Goal: Transaction & Acquisition: Purchase product/service

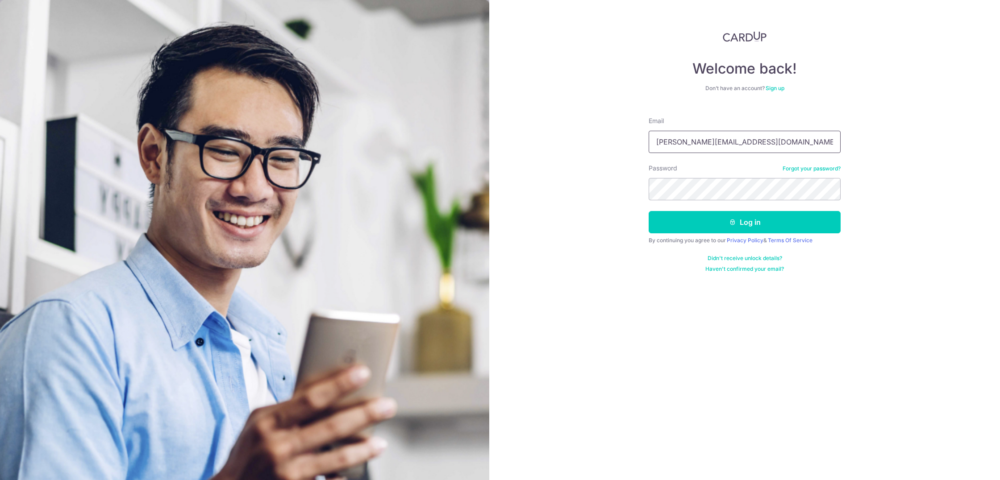
type input "[PERSON_NAME][EMAIL_ADDRESS][DOMAIN_NAME]"
click at [749, 225] on button "Log in" at bounding box center [745, 222] width 192 height 22
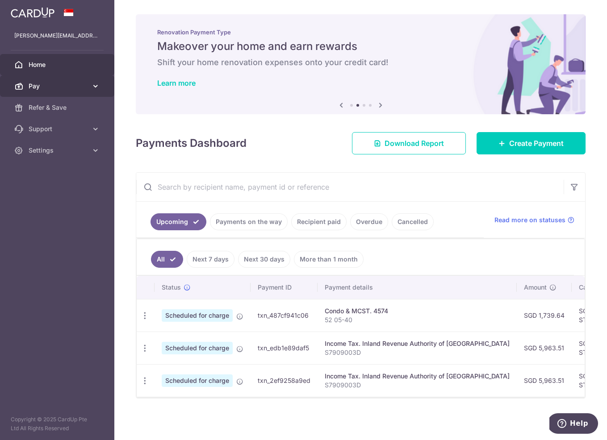
click at [41, 84] on span "Pay" at bounding box center [58, 86] width 59 height 9
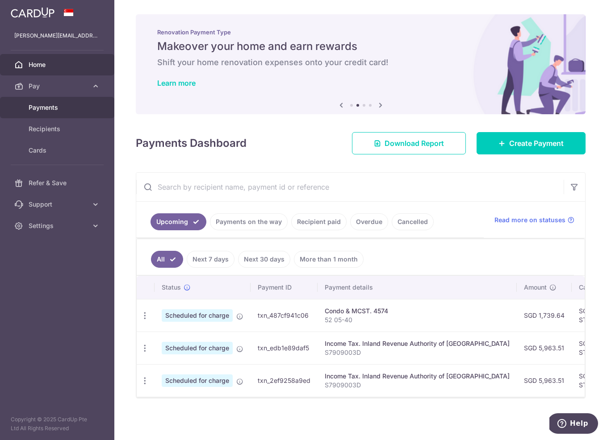
click at [51, 108] on span "Payments" at bounding box center [58, 107] width 59 height 9
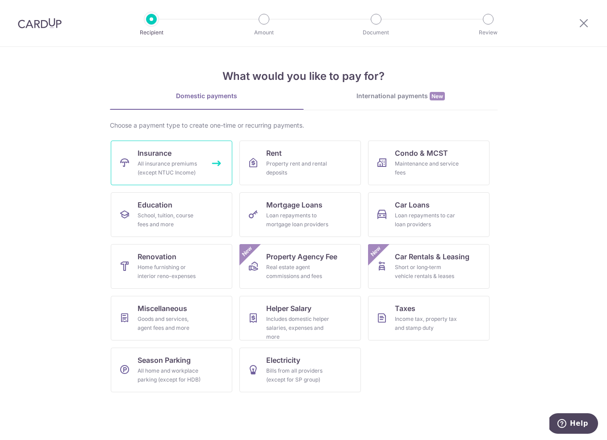
click at [167, 177] on div "All insurance premiums (except NTUC Income)" at bounding box center [169, 168] width 64 height 18
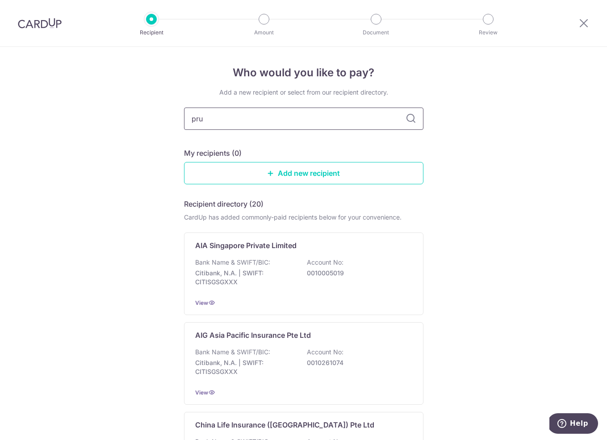
type input "prud"
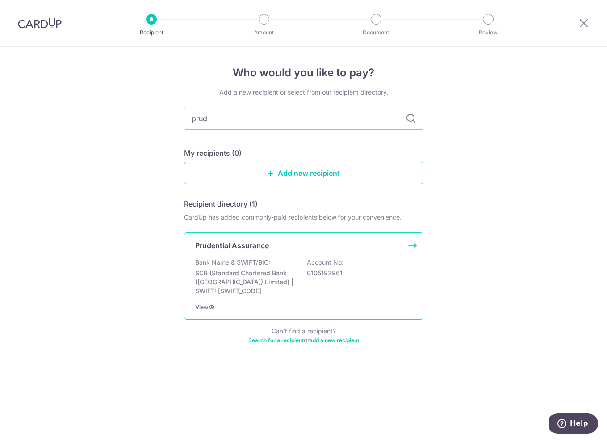
click at [267, 247] on p "Prudential Assurance" at bounding box center [232, 245] width 74 height 11
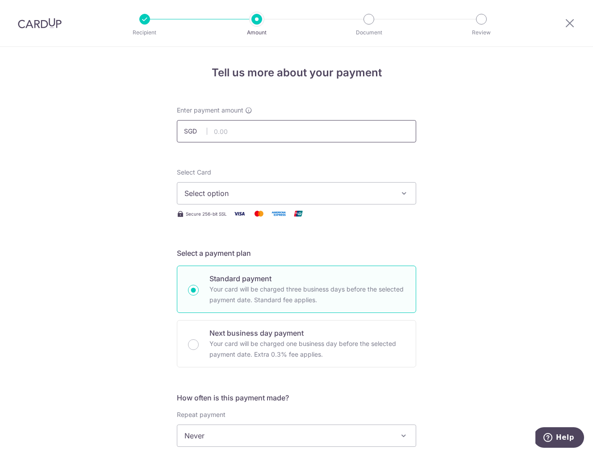
click at [262, 127] on input "text" at bounding box center [296, 131] width 239 height 22
type input "683.75"
click at [258, 191] on span "Select option" at bounding box center [288, 193] width 208 height 11
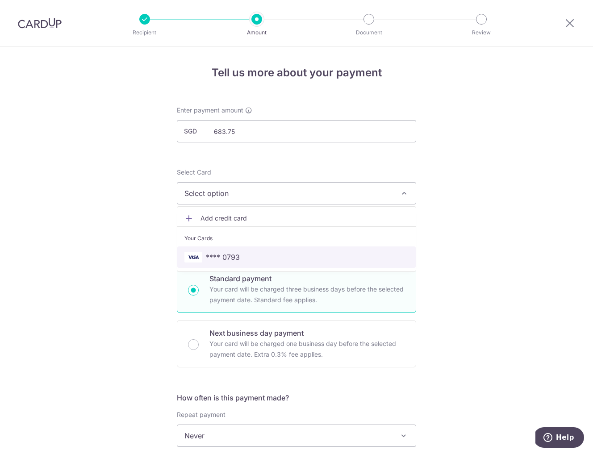
click at [255, 256] on span "**** 0793" at bounding box center [296, 257] width 224 height 11
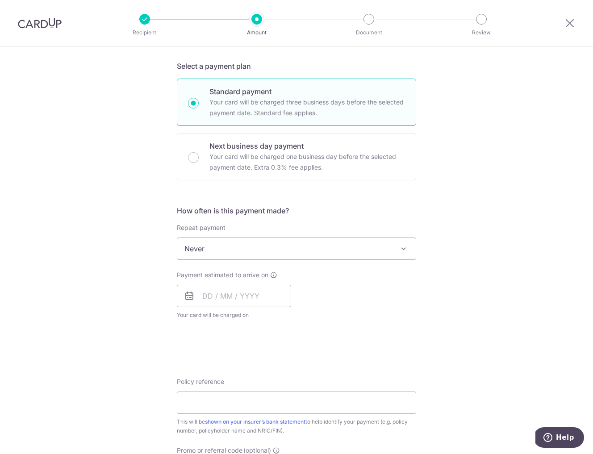
scroll to position [193, 0]
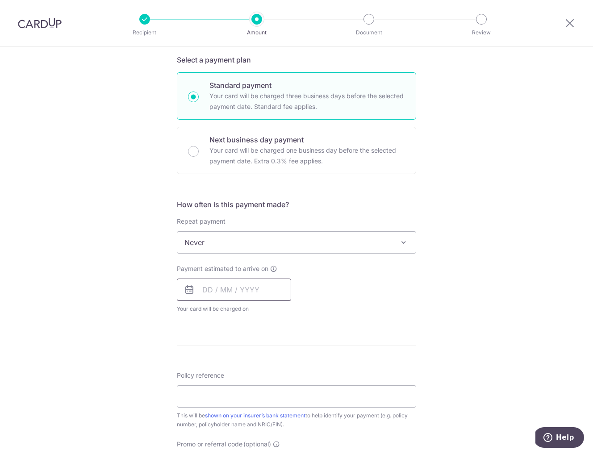
click at [204, 290] on input "text" at bounding box center [234, 290] width 114 height 22
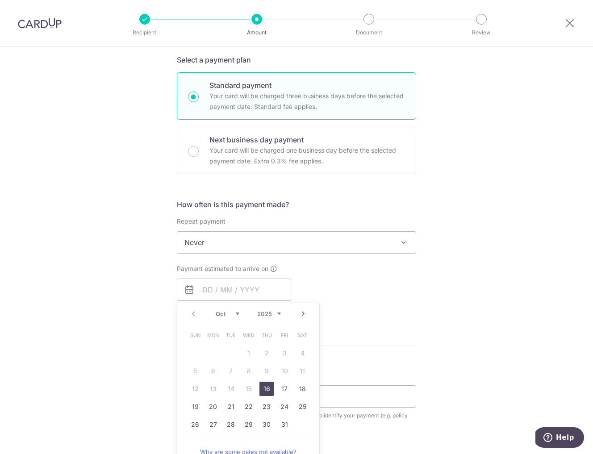
click at [303, 312] on link "Next" at bounding box center [303, 313] width 11 height 11
click at [283, 370] on link "7" at bounding box center [284, 371] width 14 height 14
type input "07/11/2025"
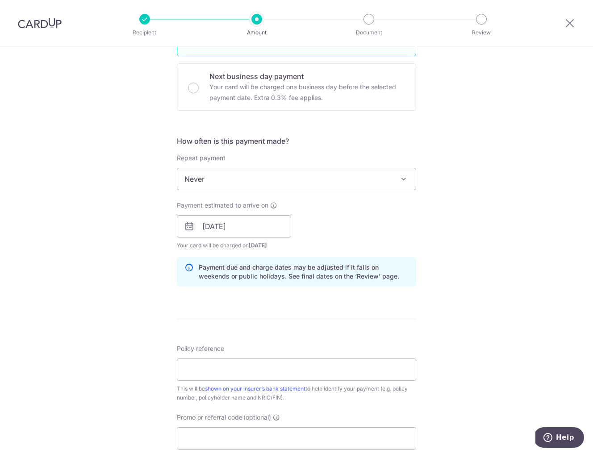
scroll to position [291, 0]
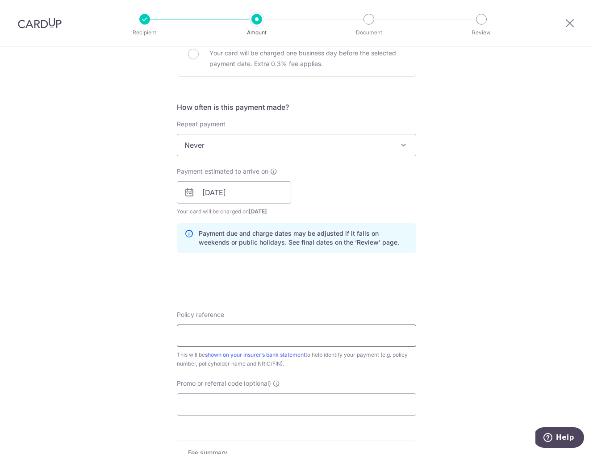
click at [195, 337] on input "Policy reference" at bounding box center [296, 336] width 239 height 22
paste input "28421275"
click at [297, 334] on input "28421275 Lim Chue Wah" at bounding box center [296, 336] width 239 height 22
type input "28421275 Lim Chue Wah S7909003D"
click at [83, 335] on div "Tell us more about your payment Enter payment amount SGD 683.75 683.75 Select C…" at bounding box center [296, 178] width 593 height 844
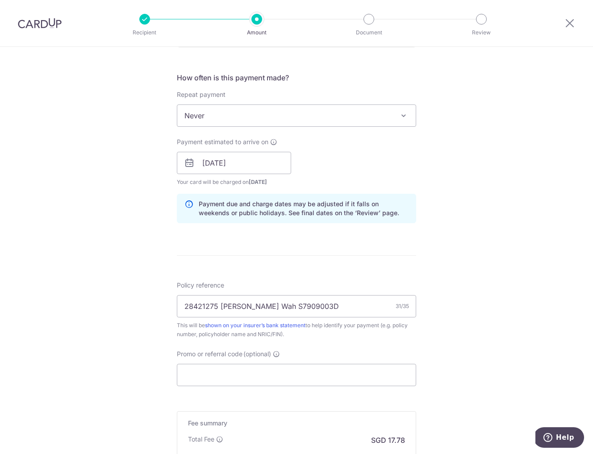
scroll to position [330, 0]
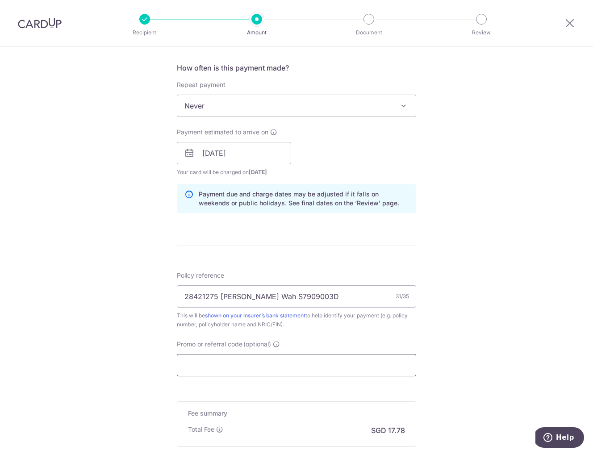
click at [191, 358] on input "Promo or referral code (optional)" at bounding box center [296, 365] width 239 height 22
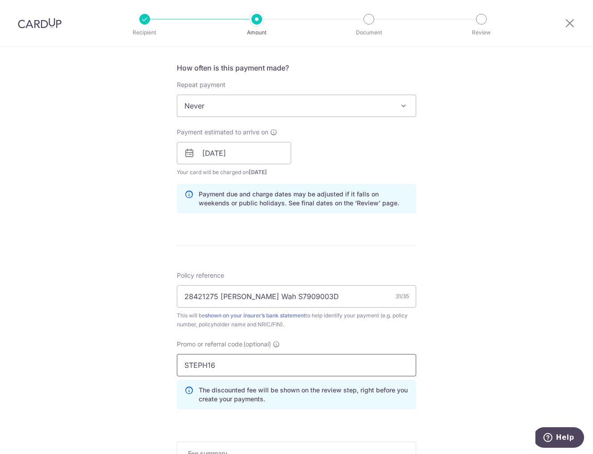
type input "STEPH16"
click at [108, 349] on div "Tell us more about your payment Enter payment amount SGD 683.75 683.75 Select C…" at bounding box center [296, 159] width 593 height 884
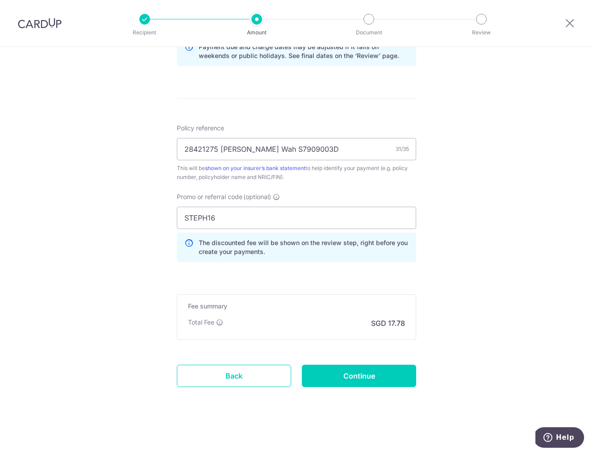
scroll to position [477, 0]
click at [364, 366] on input "Continue" at bounding box center [359, 376] width 114 height 22
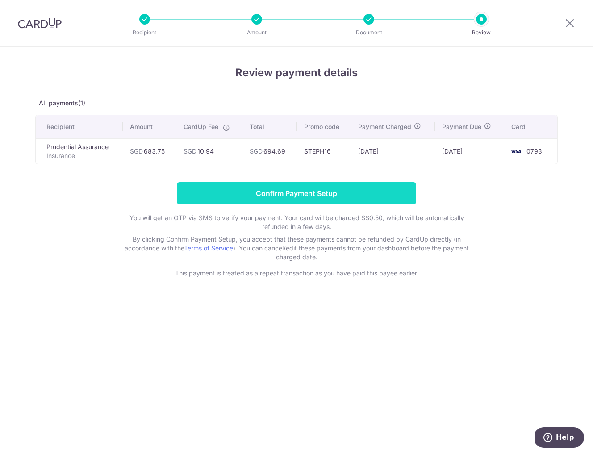
click at [256, 193] on input "Confirm Payment Setup" at bounding box center [296, 193] width 239 height 22
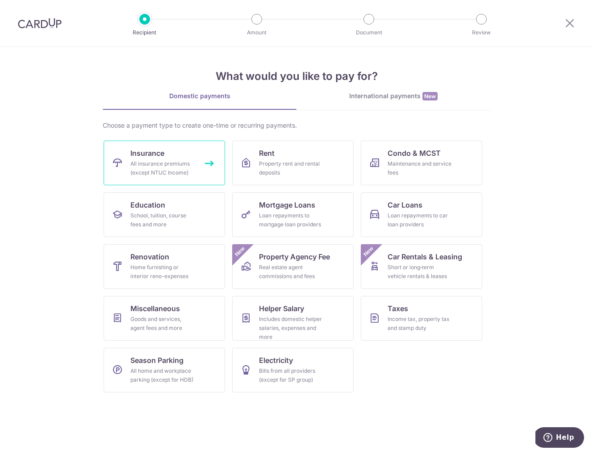
click at [159, 167] on div "All insurance premiums (except NTUC Income)" at bounding box center [162, 168] width 64 height 18
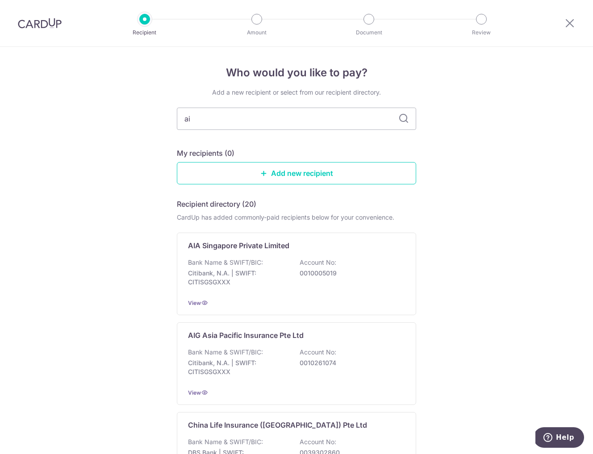
type input "aia"
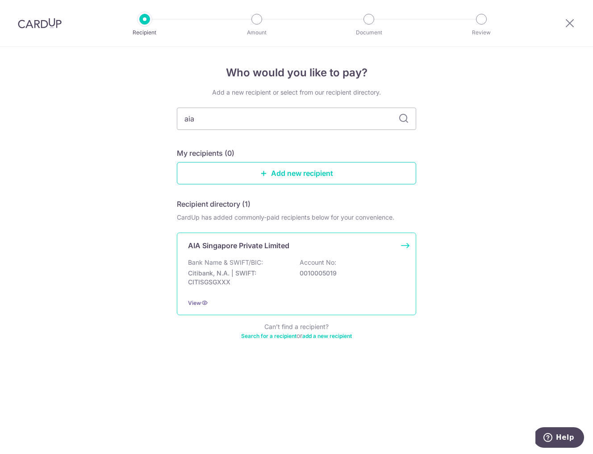
click at [217, 274] on p "Citibank, N.A. | SWIFT: CITISGSGXXX" at bounding box center [238, 278] width 100 height 18
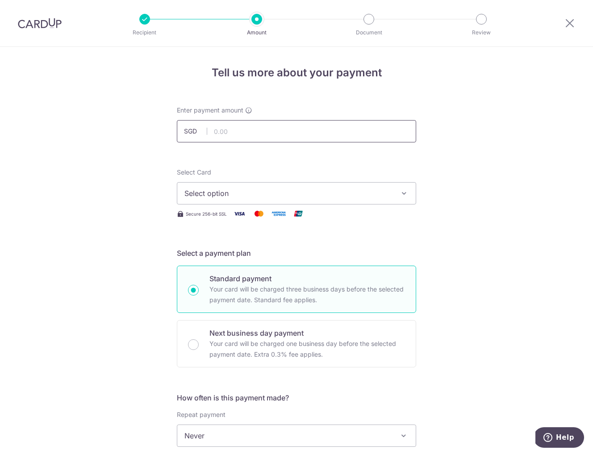
click at [221, 139] on input "text" at bounding box center [296, 131] width 239 height 22
type input "646.50"
click at [218, 191] on span "Select option" at bounding box center [288, 193] width 208 height 11
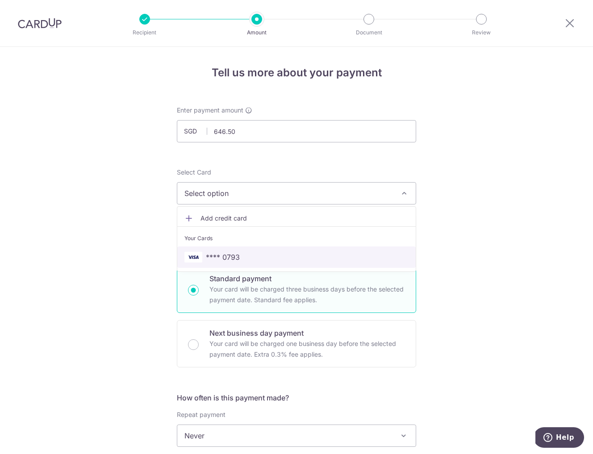
click at [213, 258] on span "**** 0793" at bounding box center [223, 257] width 34 height 11
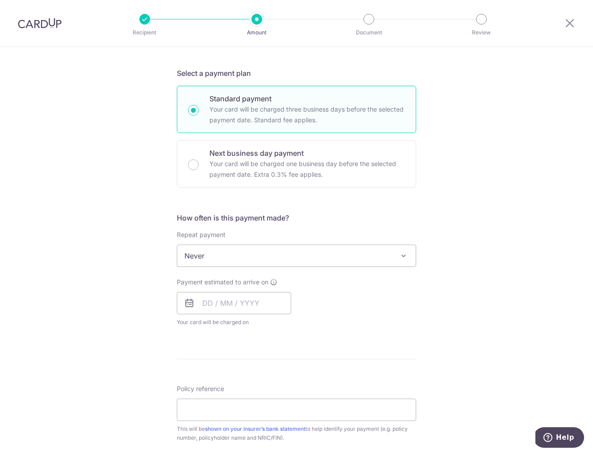
scroll to position [190, 0]
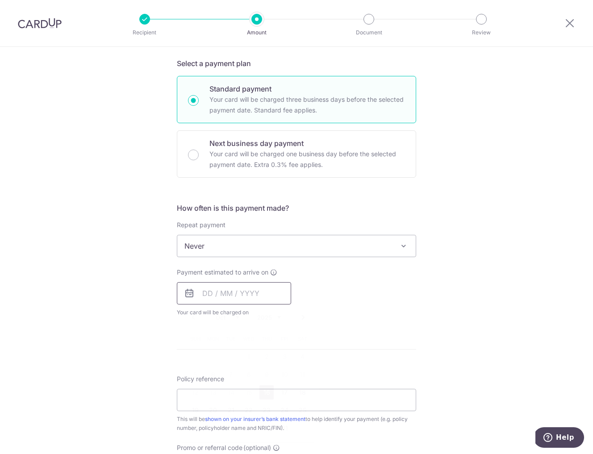
click at [203, 291] on input "text" at bounding box center [234, 293] width 114 height 22
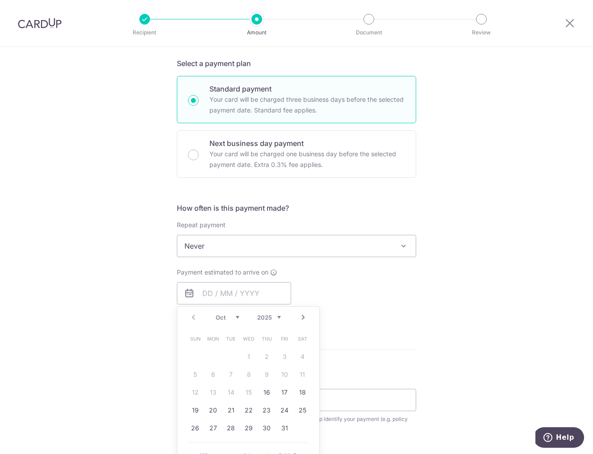
click at [303, 314] on link "Next" at bounding box center [303, 317] width 11 height 11
click at [281, 376] on link "7" at bounding box center [284, 374] width 14 height 14
type input "07/11/2025"
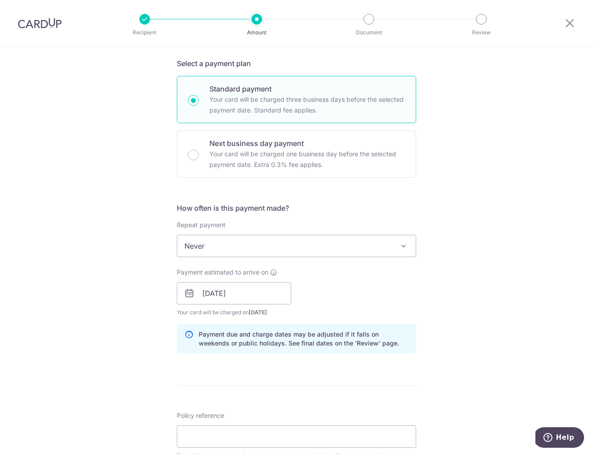
click at [98, 344] on div "Tell us more about your payment Enter payment amount SGD 646.50 646.50 Select C…" at bounding box center [296, 279] width 593 height 844
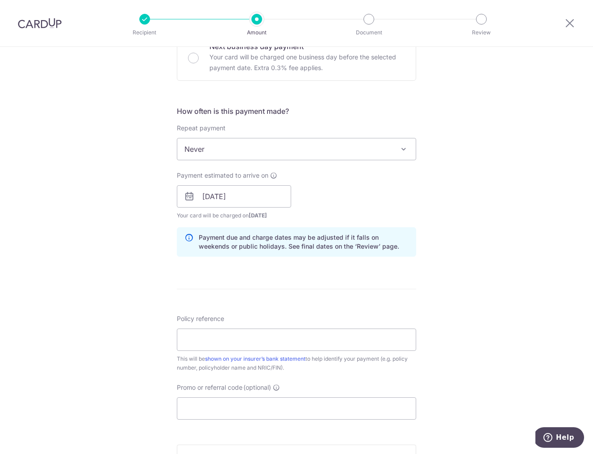
scroll to position [324, 0]
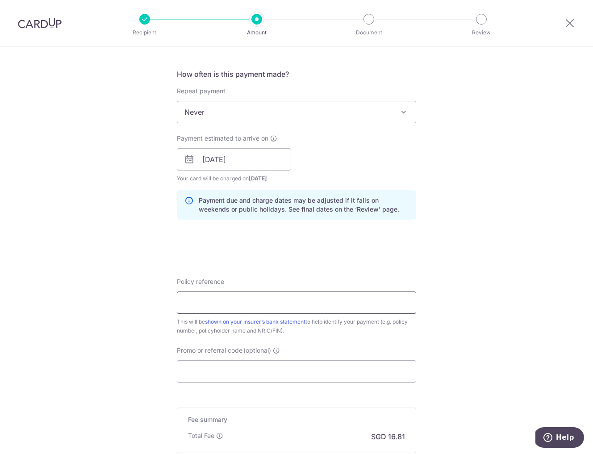
click at [279, 305] on input "Policy reference" at bounding box center [296, 302] width 239 height 22
paste input "Q515594849"
type input "Q515594849 Lim Chue Wah S7909003D"
click at [235, 371] on input "Promo or referral code (optional)" at bounding box center [296, 371] width 239 height 22
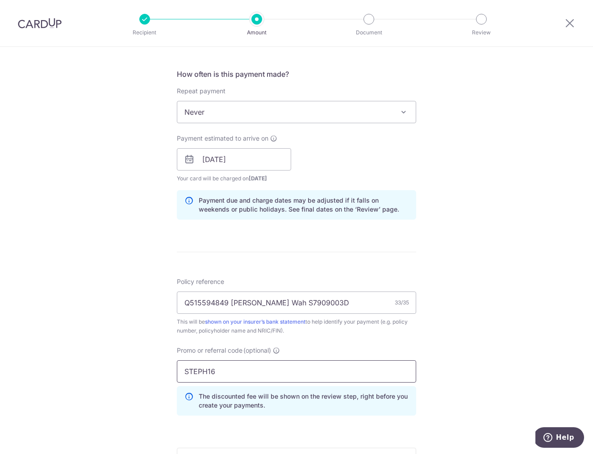
type input "STEPH16"
click at [106, 267] on div "Tell us more about your payment Enter payment amount SGD 646.50 646.50 Select C…" at bounding box center [296, 165] width 593 height 884
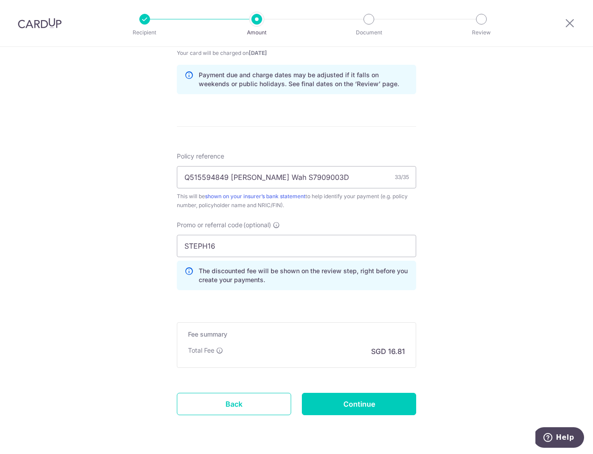
scroll to position [477, 0]
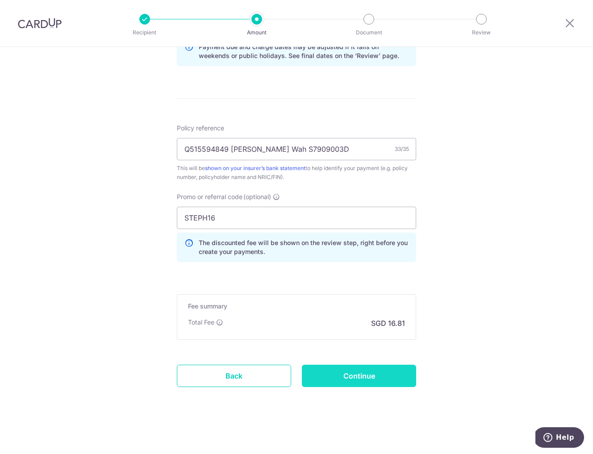
click at [341, 371] on input "Continue" at bounding box center [359, 376] width 114 height 22
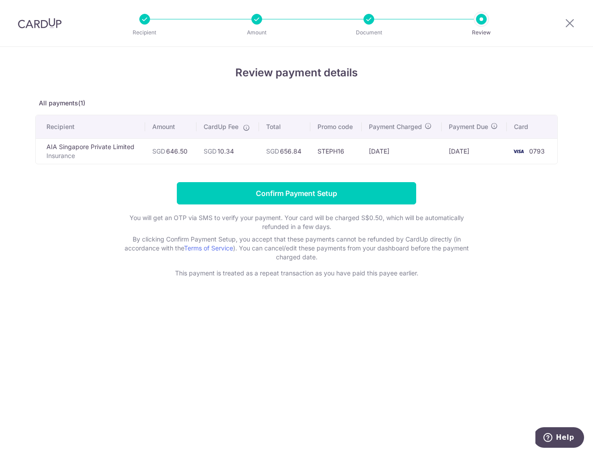
drag, startPoint x: 253, startPoint y: 192, endPoint x: 245, endPoint y: 193, distance: 8.0
click at [253, 192] on input "Confirm Payment Setup" at bounding box center [296, 193] width 239 height 22
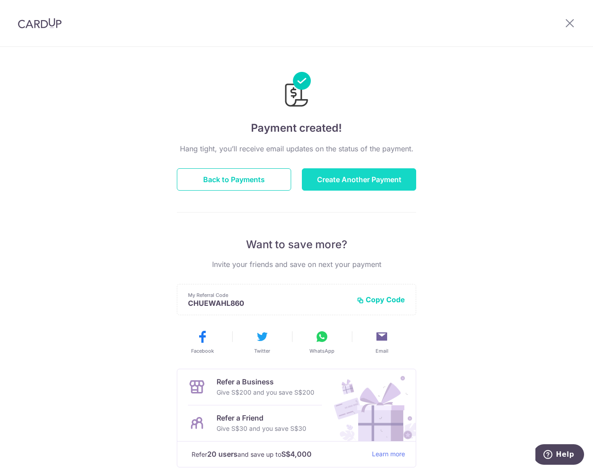
click at [386, 178] on button "Create Another Payment" at bounding box center [359, 179] width 114 height 22
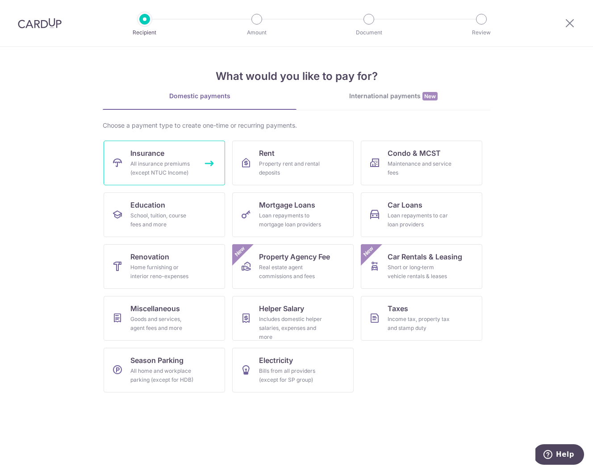
click at [158, 165] on div "All insurance premiums (except NTUC Income)" at bounding box center [162, 168] width 64 height 18
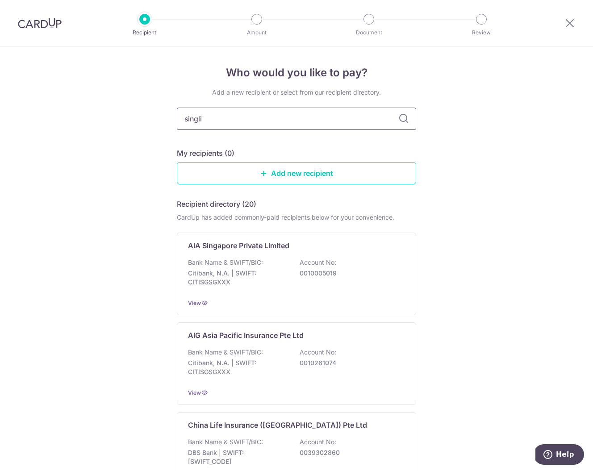
type input "singlif"
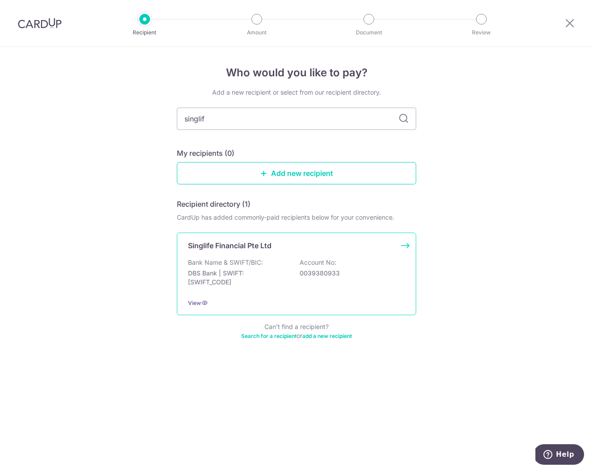
click at [230, 262] on p "Bank Name & SWIFT/BIC:" at bounding box center [225, 262] width 75 height 9
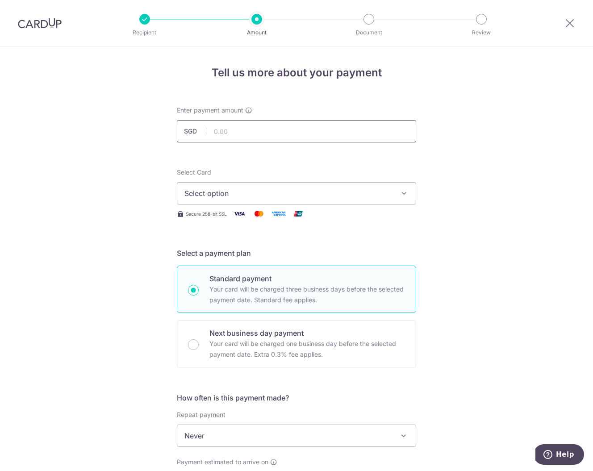
click at [220, 131] on input "text" at bounding box center [296, 131] width 239 height 22
type input "573.57"
click at [140, 177] on div "Tell us more about your payment Enter payment amount SGD 573.57 573.57 Select C…" at bounding box center [296, 450] width 593 height 807
click at [231, 196] on span "Select option" at bounding box center [288, 193] width 208 height 11
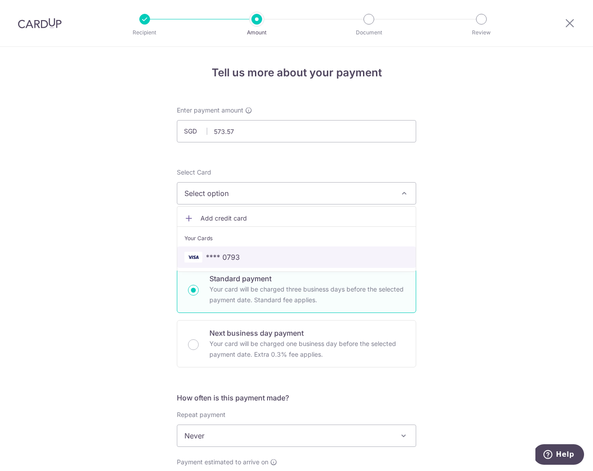
click at [225, 251] on link "**** 0793" at bounding box center [296, 256] width 238 height 21
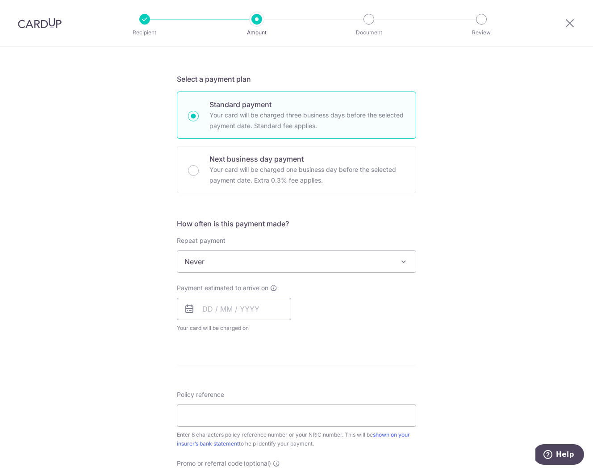
scroll to position [193, 0]
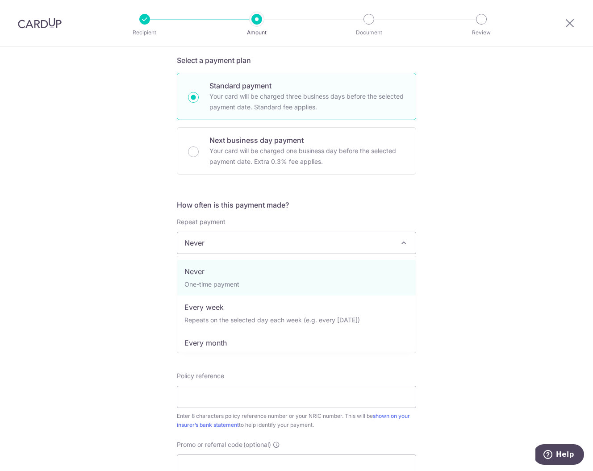
click at [229, 243] on span "Never" at bounding box center [296, 242] width 238 height 21
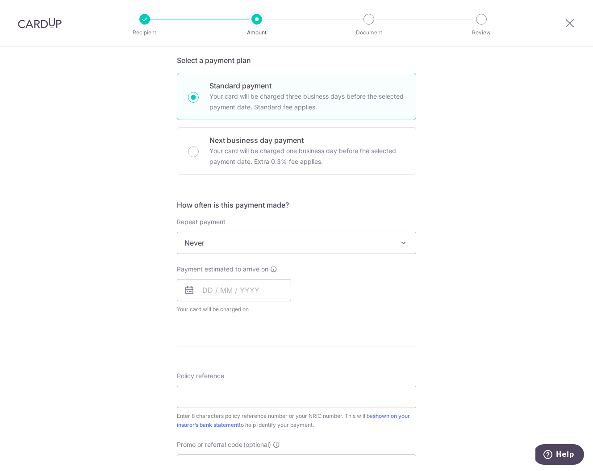
click at [108, 238] on div "Tell us more about your payment Enter payment amount SGD 573.57 573.57 Select C…" at bounding box center [296, 257] width 593 height 807
click at [204, 288] on input "text" at bounding box center [234, 290] width 114 height 22
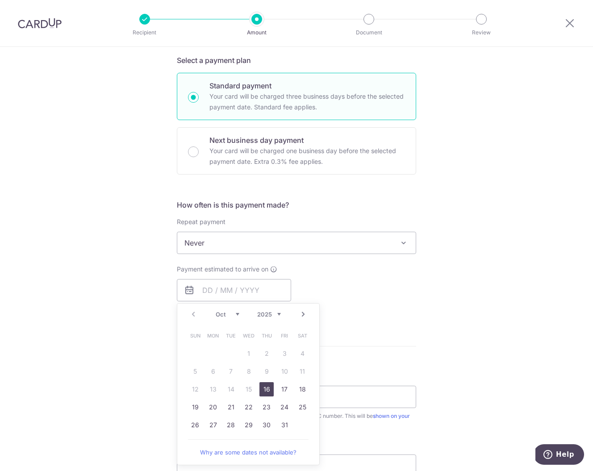
click at [304, 315] on link "Next" at bounding box center [303, 314] width 11 height 11
click at [284, 408] on link "21" at bounding box center [284, 407] width 14 height 14
type input "21/11/2025"
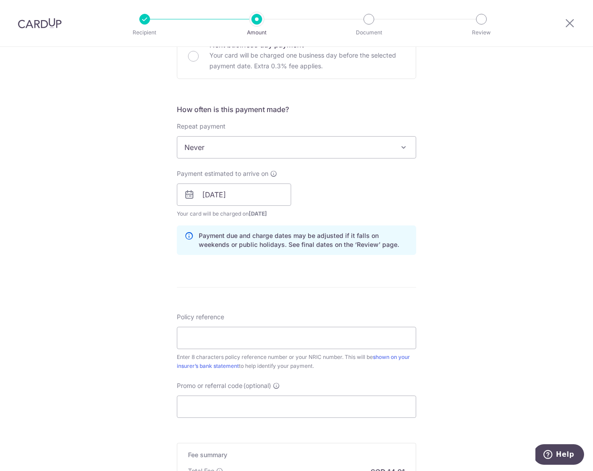
scroll to position [295, 0]
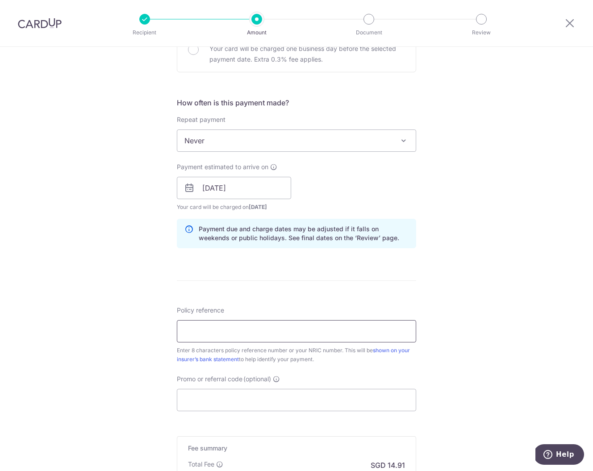
click at [231, 321] on input "Policy reference" at bounding box center [296, 331] width 239 height 22
type input "STEPH16"
drag, startPoint x: 204, startPoint y: 330, endPoint x: 145, endPoint y: 327, distance: 59.5
click at [145, 327] on div "Tell us more about your payment Enter payment amount SGD 573.57 573.57 Select C…" at bounding box center [296, 174] width 593 height 844
click at [208, 396] on input "Promo or referral code (optional)" at bounding box center [296, 400] width 239 height 22
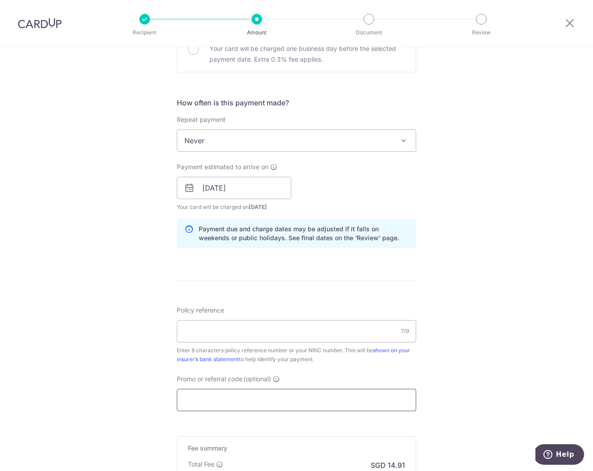
paste input "STEPH16"
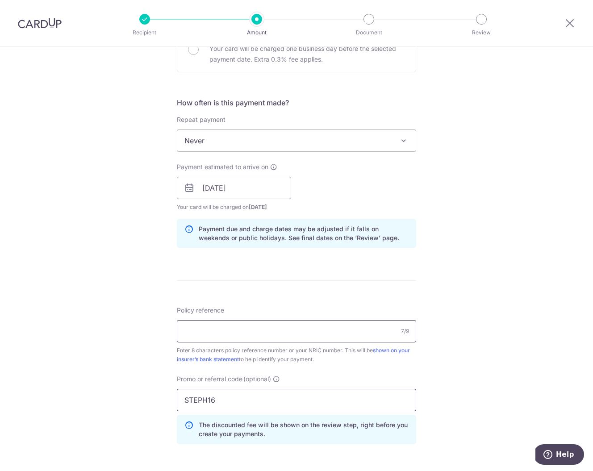
type input "STEPH16"
click at [195, 332] on input "Policy reference" at bounding box center [296, 331] width 239 height 22
click at [322, 330] on input "Policy reference" at bounding box center [296, 331] width 239 height 22
paste input "70074213"
click at [287, 332] on input "70074213" at bounding box center [296, 331] width 239 height 22
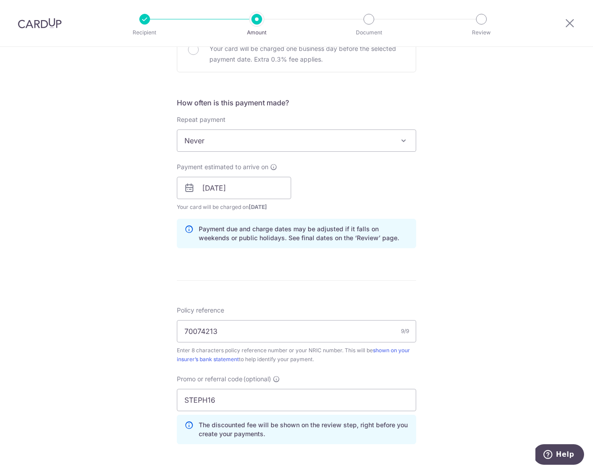
click at [98, 331] on div "Tell us more about your payment Enter payment amount SGD 573.57 573.57 Select C…" at bounding box center [296, 194] width 593 height 884
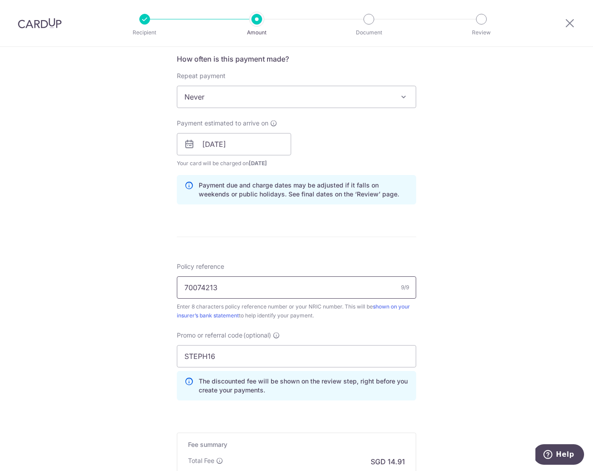
scroll to position [344, 0]
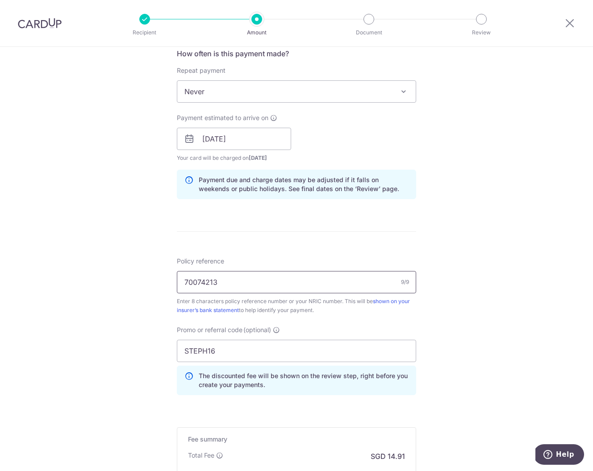
click at [244, 287] on input "70074213" at bounding box center [296, 282] width 239 height 22
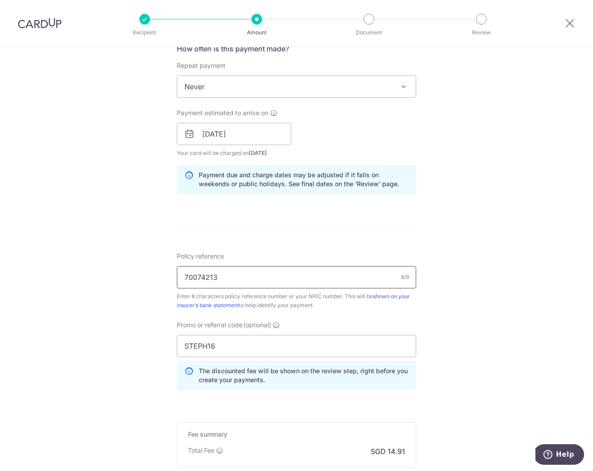
scroll to position [348, 0]
type input "70074213"
click at [88, 297] on div "Tell us more about your payment Enter payment amount SGD 573.57 573.57 Select C…" at bounding box center [296, 141] width 593 height 884
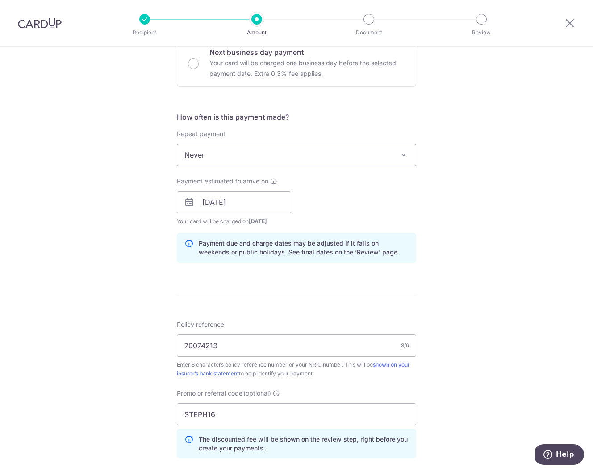
scroll to position [321, 0]
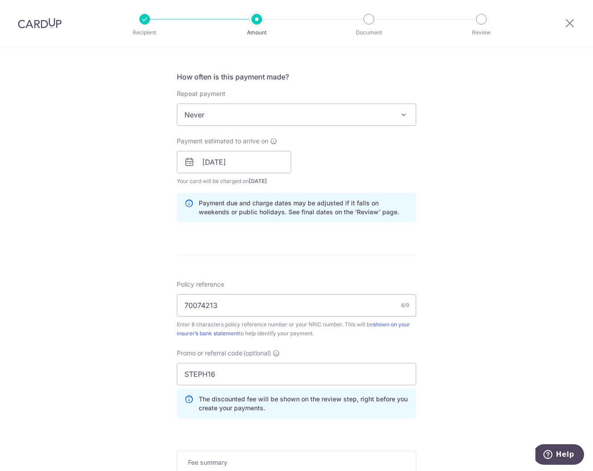
click at [101, 308] on div "Tell us more about your payment Enter payment amount SGD 573.57 573.57 Select C…" at bounding box center [296, 168] width 593 height 884
click at [236, 309] on input "70074213" at bounding box center [296, 305] width 239 height 22
click at [75, 359] on div "Tell us more about your payment Enter payment amount SGD 573.57 573.57 Select C…" at bounding box center [296, 168] width 593 height 884
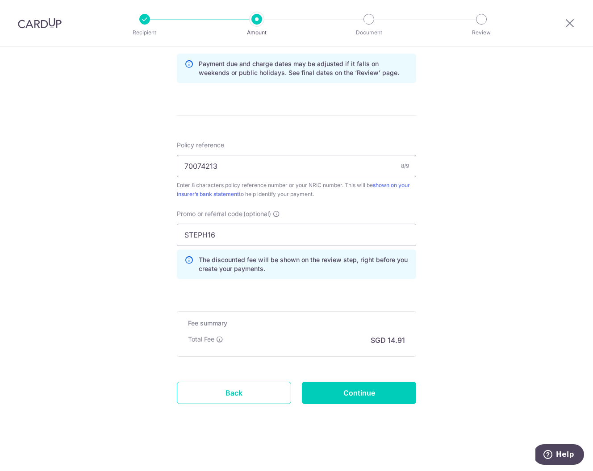
scroll to position [460, 0]
click at [346, 395] on input "Continue" at bounding box center [359, 393] width 114 height 22
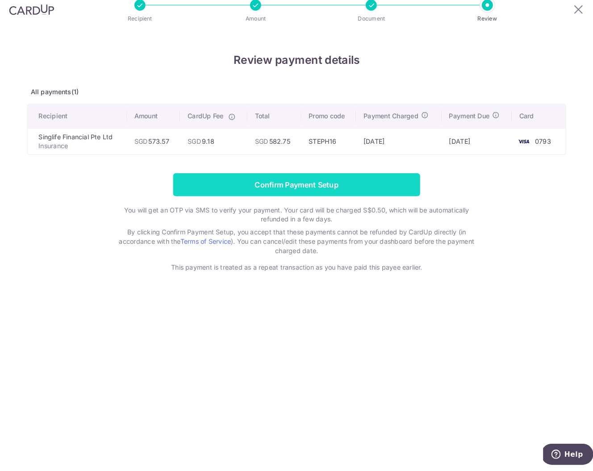
click at [279, 182] on input "Confirm Payment Setup" at bounding box center [296, 193] width 239 height 22
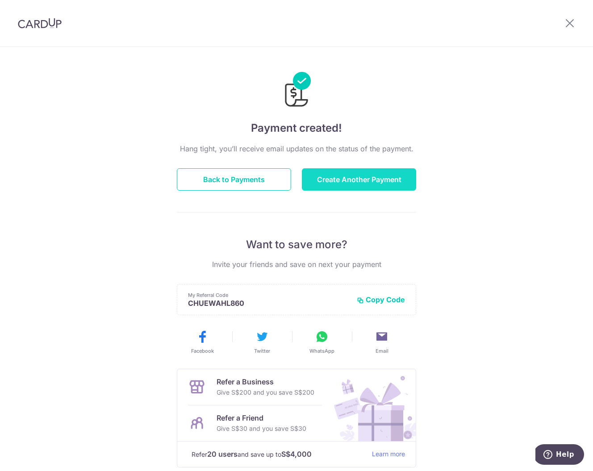
click at [341, 183] on button "Create Another Payment" at bounding box center [359, 179] width 114 height 22
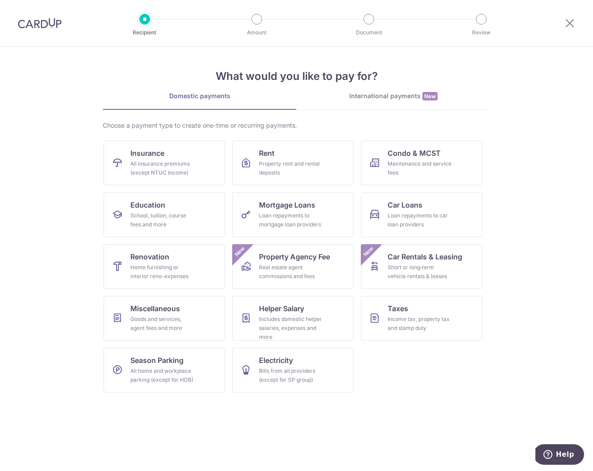
click at [41, 24] on img at bounding box center [40, 23] width 44 height 11
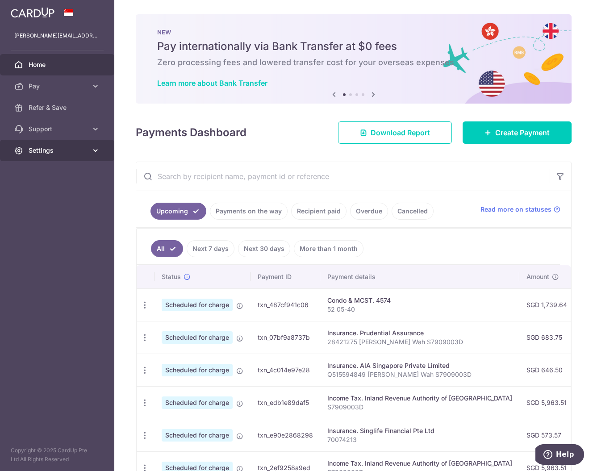
click at [37, 149] on span "Settings" at bounding box center [58, 150] width 59 height 9
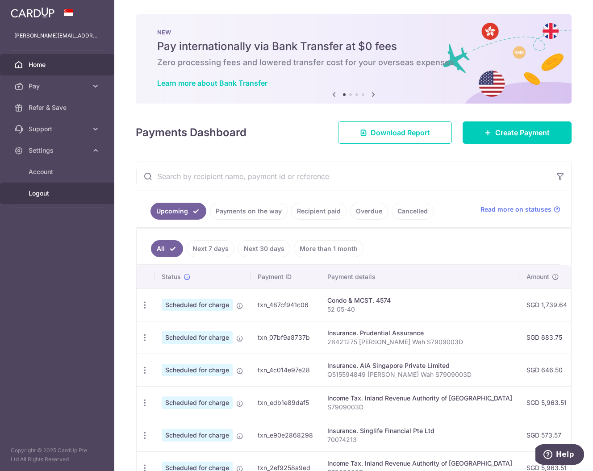
click at [42, 192] on span "Logout" at bounding box center [58, 193] width 59 height 9
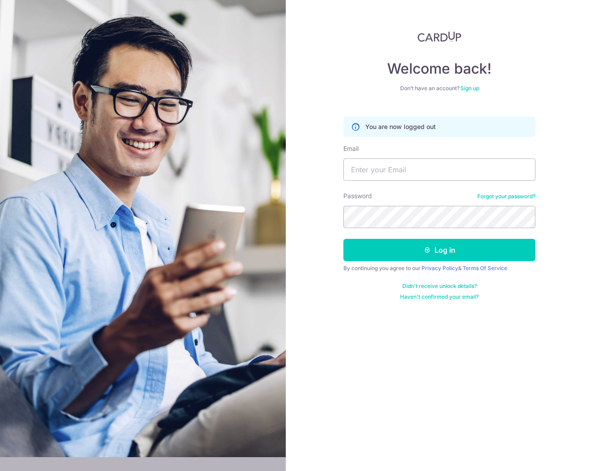
drag, startPoint x: 309, startPoint y: 52, endPoint x: 374, endPoint y: 45, distance: 64.7
click at [309, 52] on div "Welcome back! Don’t have an account? Sign up You are now logged out Email Passw…" at bounding box center [439, 235] width 307 height 471
click at [436, 36] on img at bounding box center [439, 36] width 44 height 11
